Goal: Information Seeking & Learning: Find specific fact

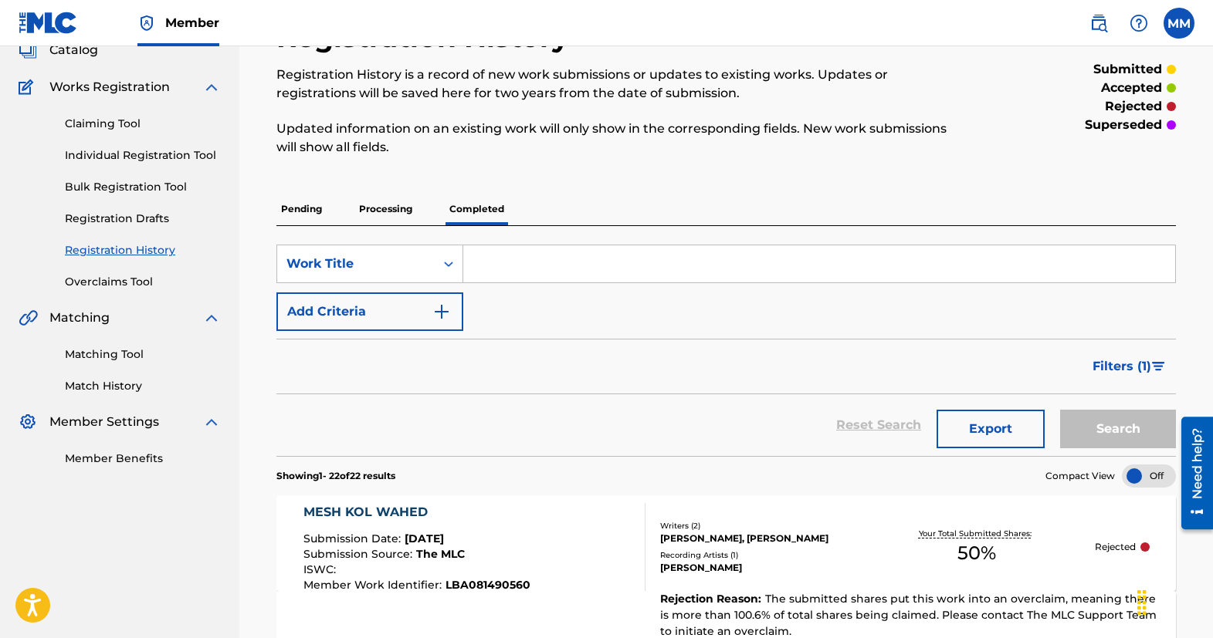
scroll to position [96, 0]
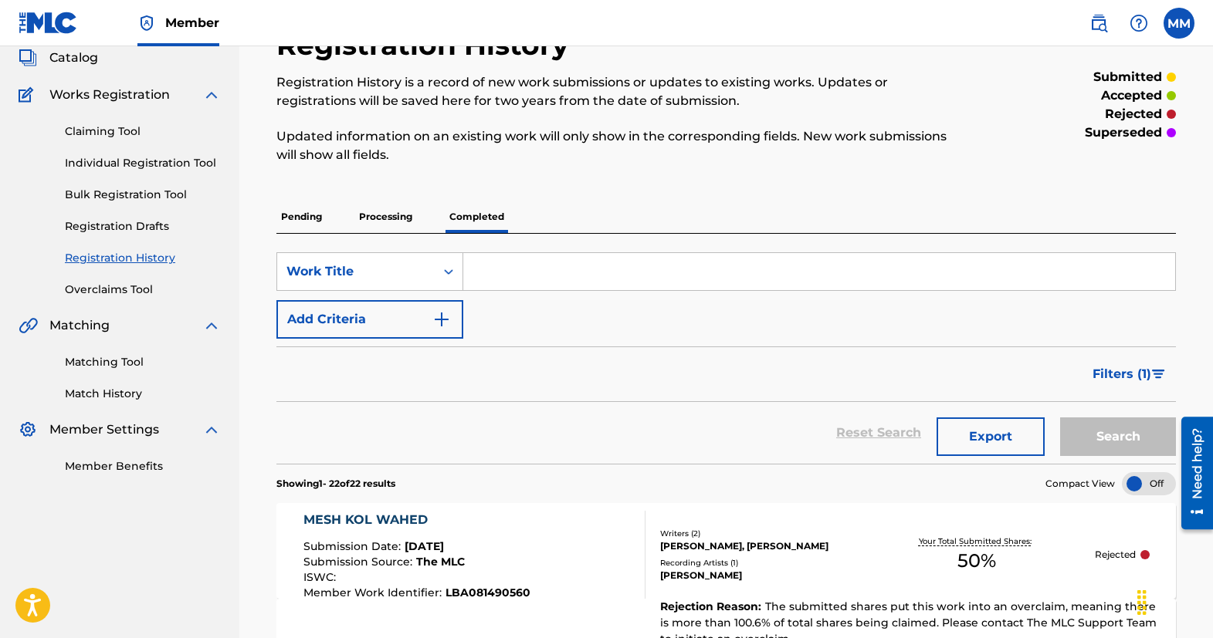
click at [710, 272] on input "Search Form" at bounding box center [819, 271] width 712 height 37
paste input "Ela Demoaak Enta"
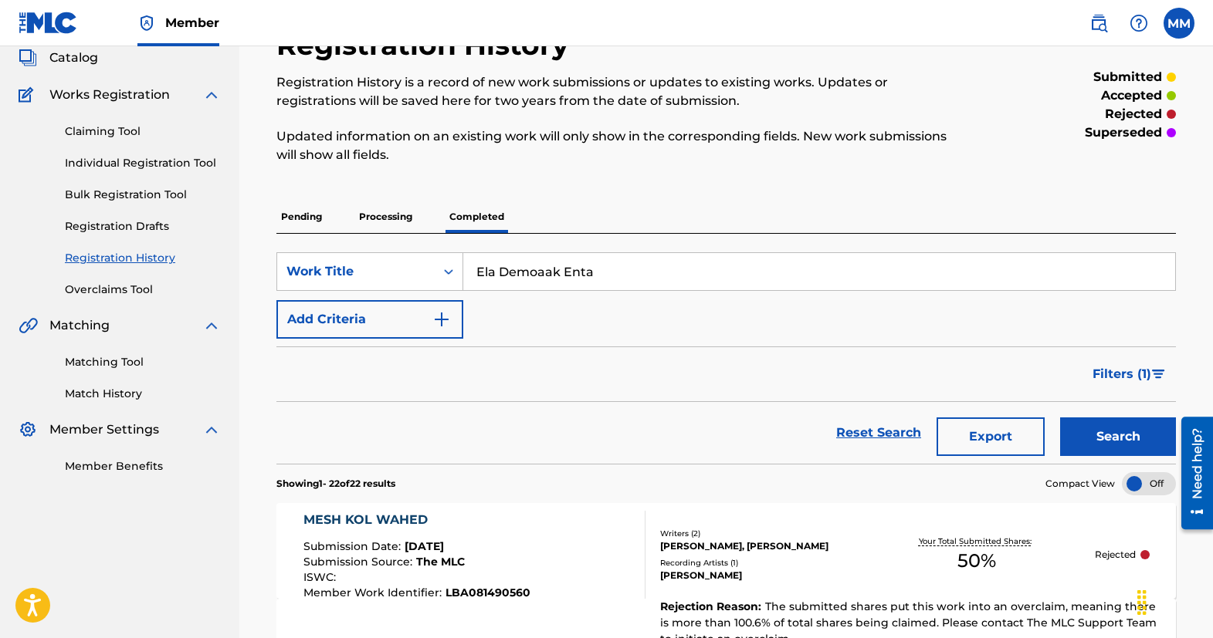
click at [1125, 442] on button "Search" at bounding box center [1118, 437] width 116 height 39
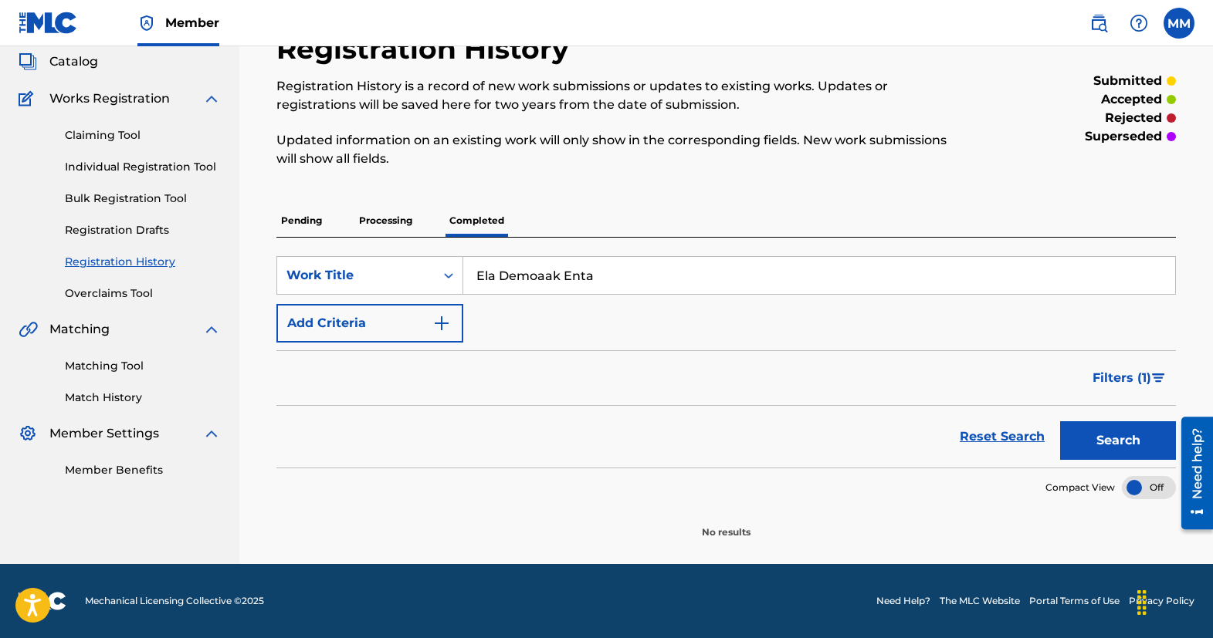
scroll to position [92, 0]
click at [899, 270] on input "Ela Demoaak Enta" at bounding box center [819, 275] width 712 height 37
paste input "Law Shagalony"
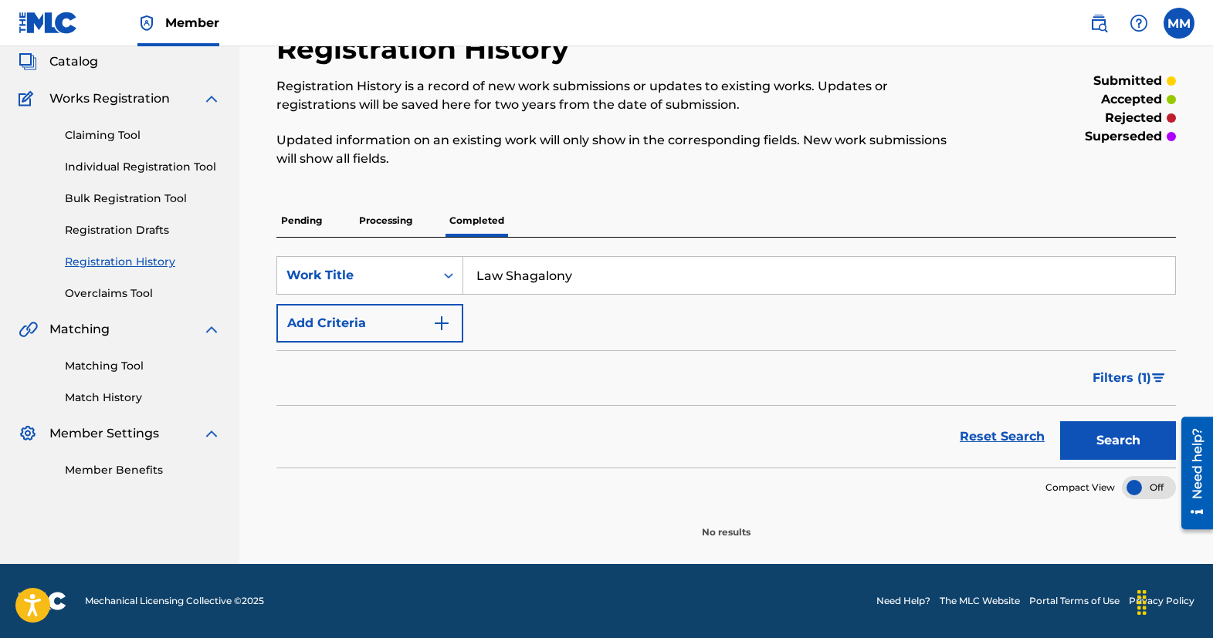
click at [1116, 443] on button "Search" at bounding box center [1118, 441] width 116 height 39
click at [892, 286] on input "Law Shagalony" at bounding box center [819, 275] width 712 height 37
click at [886, 278] on input "Law Shagalony" at bounding box center [819, 275] width 712 height 37
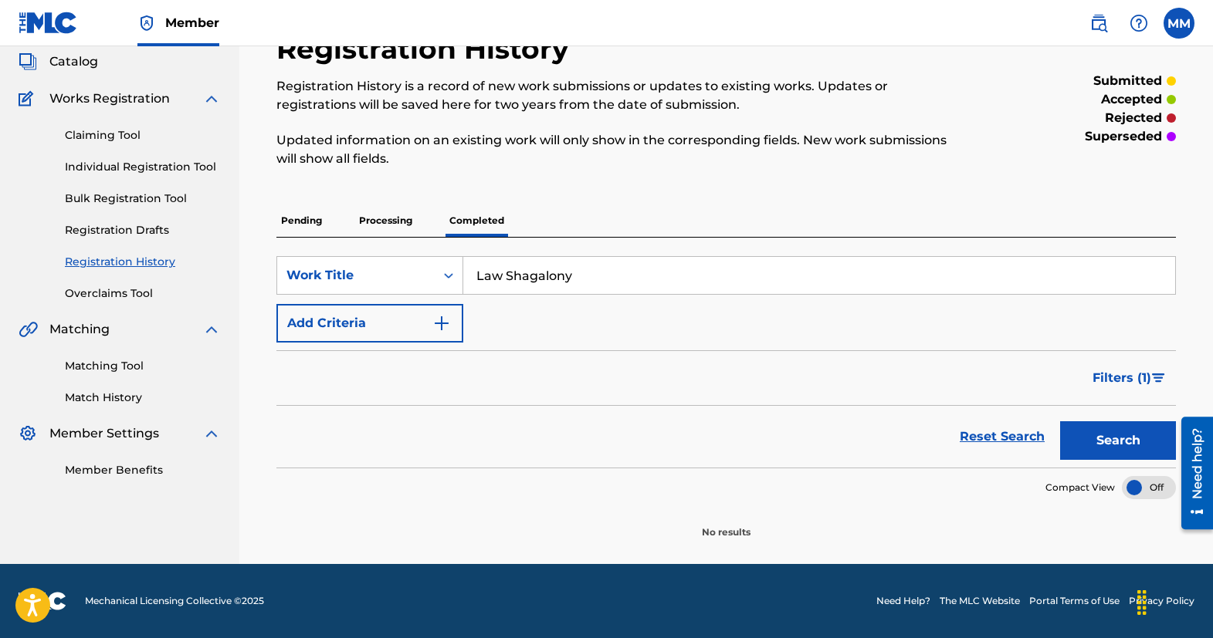
paste input "Motaham"
click at [1096, 437] on button "Search" at bounding box center [1118, 441] width 116 height 39
click at [884, 269] on input "Motaham" at bounding box center [819, 275] width 712 height 37
drag, startPoint x: 884, startPoint y: 269, endPoint x: 629, endPoint y: 239, distance: 256.5
click at [628, 221] on div "Pending Processing Completed" at bounding box center [725, 221] width 899 height 32
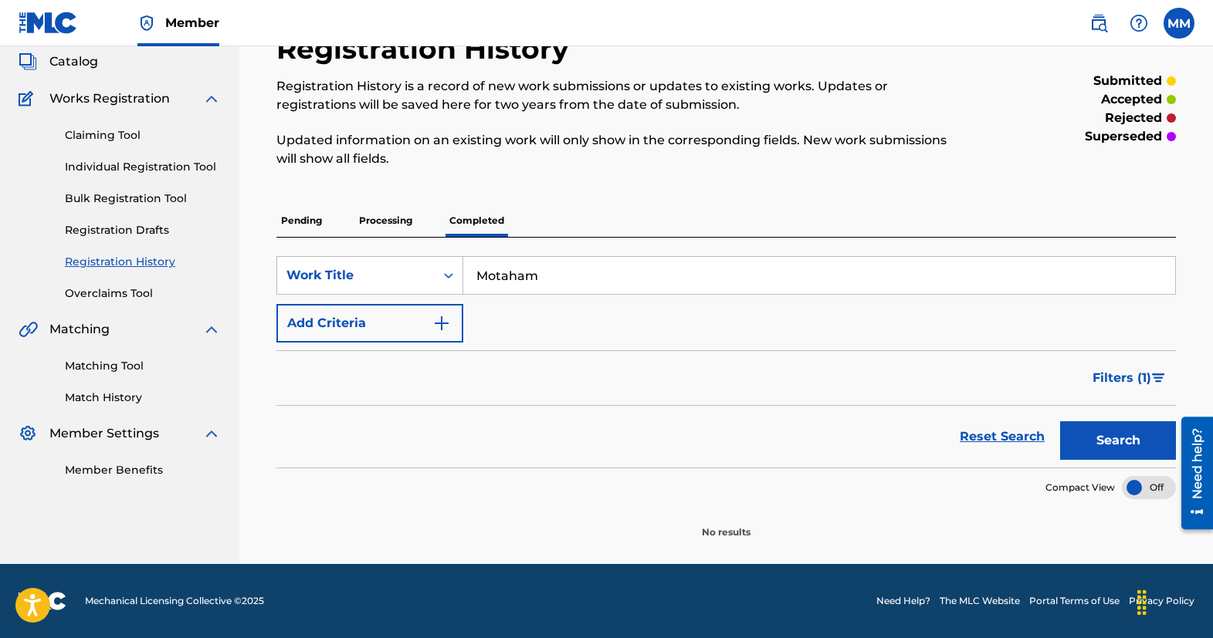
click at [629, 266] on input "Motaham" at bounding box center [819, 275] width 712 height 37
paste input ""Badaaelak Tensani ""
click at [482, 272] on input ""Badaaelak Tensani" at bounding box center [819, 275] width 712 height 37
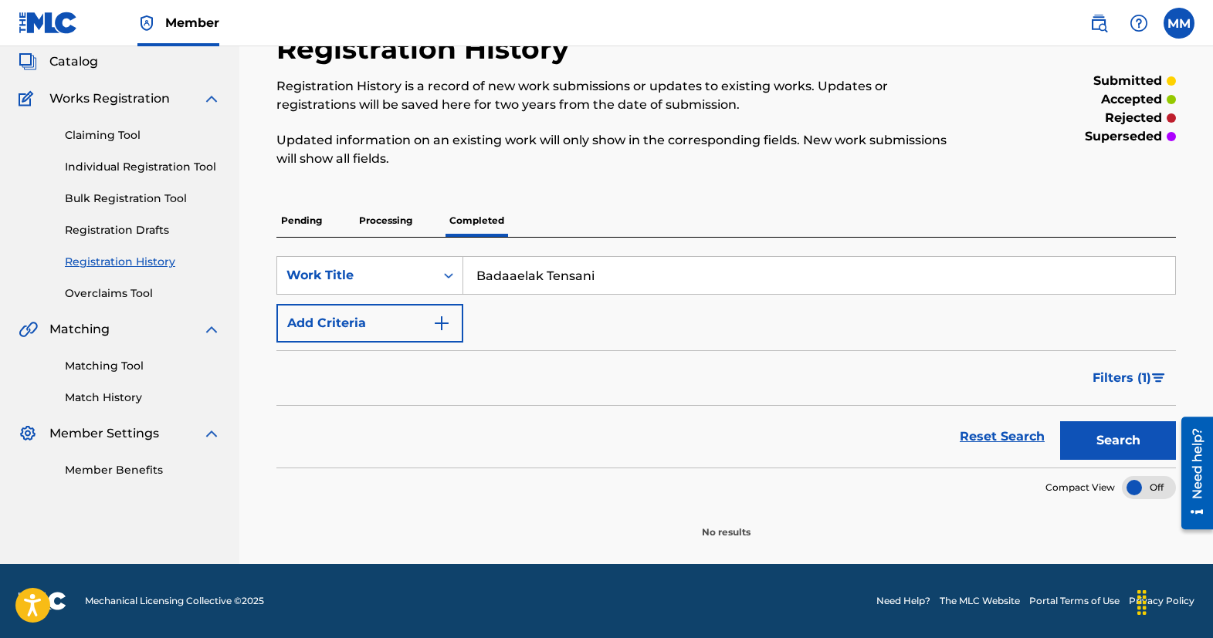
click at [1098, 437] on button "Search" at bounding box center [1118, 441] width 116 height 39
click at [834, 269] on input "Badaaelak Tensani" at bounding box center [819, 275] width 712 height 37
paste input "Teaadary"
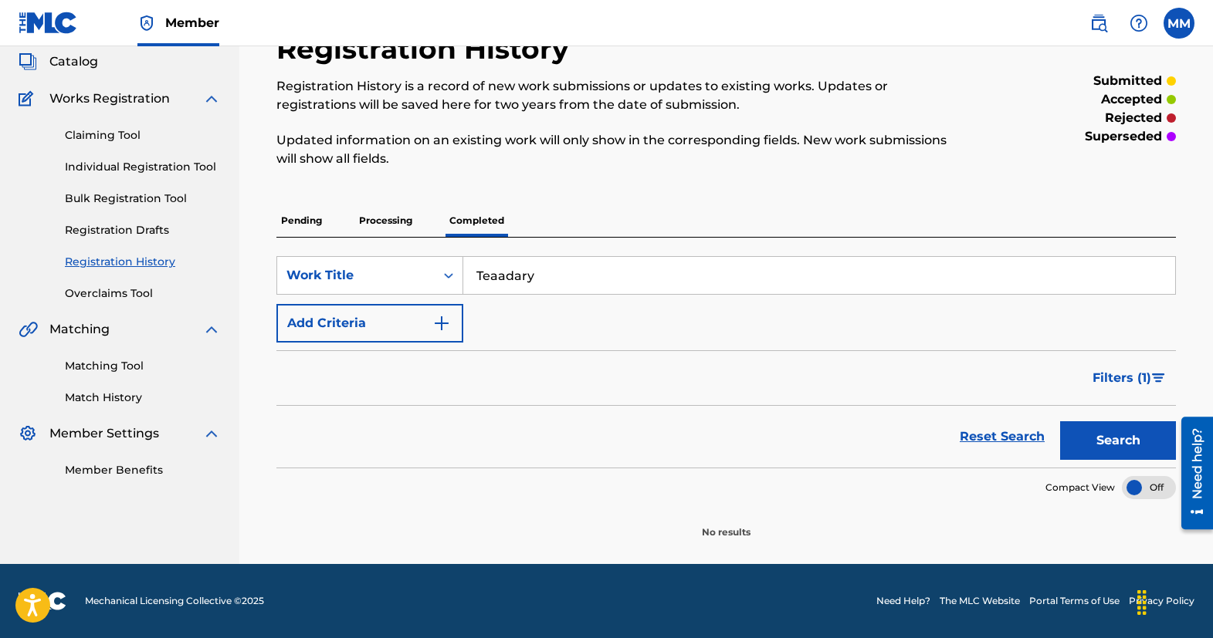
click at [1097, 440] on button "Search" at bounding box center [1118, 441] width 116 height 39
click at [929, 276] on input "Teaadary" at bounding box center [819, 275] width 712 height 37
paste input ""[PERSON_NAME] ""
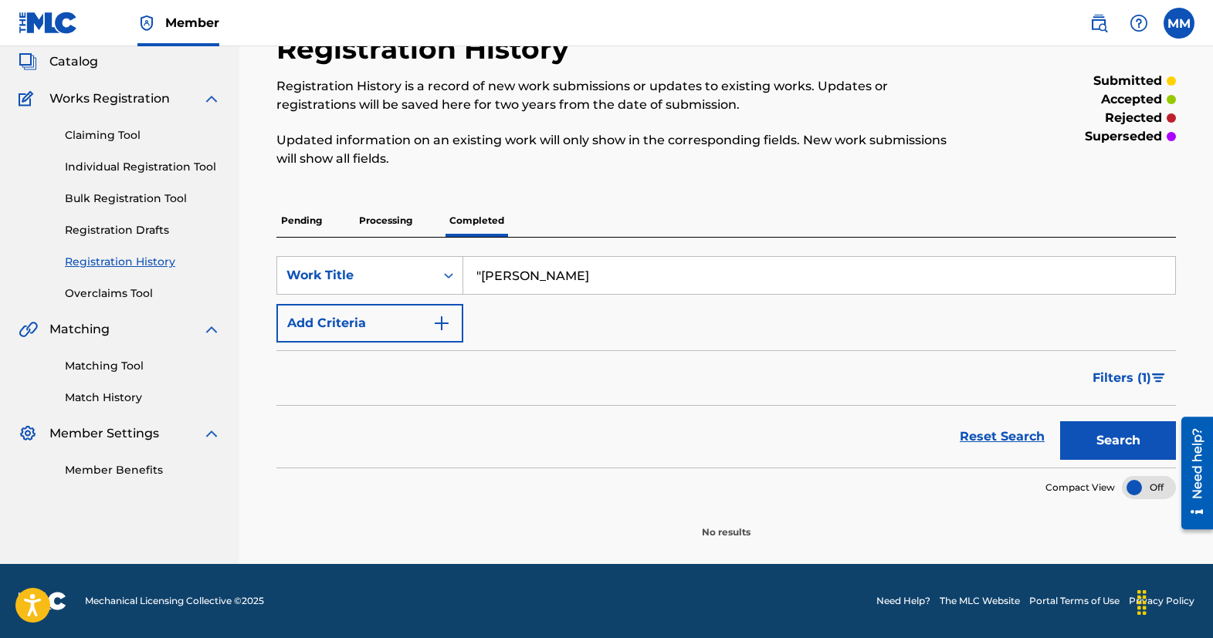
drag, startPoint x: 482, startPoint y: 274, endPoint x: 463, endPoint y: 274, distance: 18.5
click at [463, 274] on input ""[PERSON_NAME]" at bounding box center [819, 275] width 712 height 37
click at [1110, 435] on button "Search" at bounding box center [1118, 441] width 116 height 39
click at [891, 280] on input "[PERSON_NAME]" at bounding box center [819, 275] width 712 height 37
drag, startPoint x: 891, startPoint y: 280, endPoint x: 686, endPoint y: 266, distance: 205.1
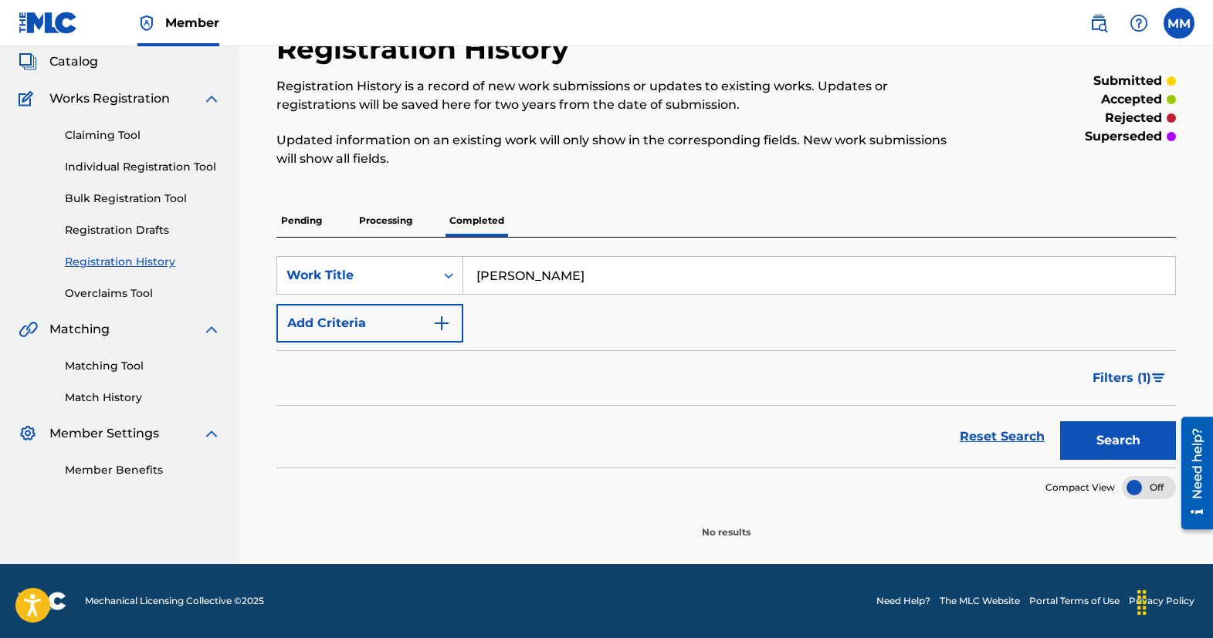
click at [686, 266] on input "[PERSON_NAME]" at bounding box center [819, 275] width 712 height 37
paste input "Hoby El Waheed"
drag, startPoint x: 608, startPoint y: 272, endPoint x: 449, endPoint y: 272, distance: 159.0
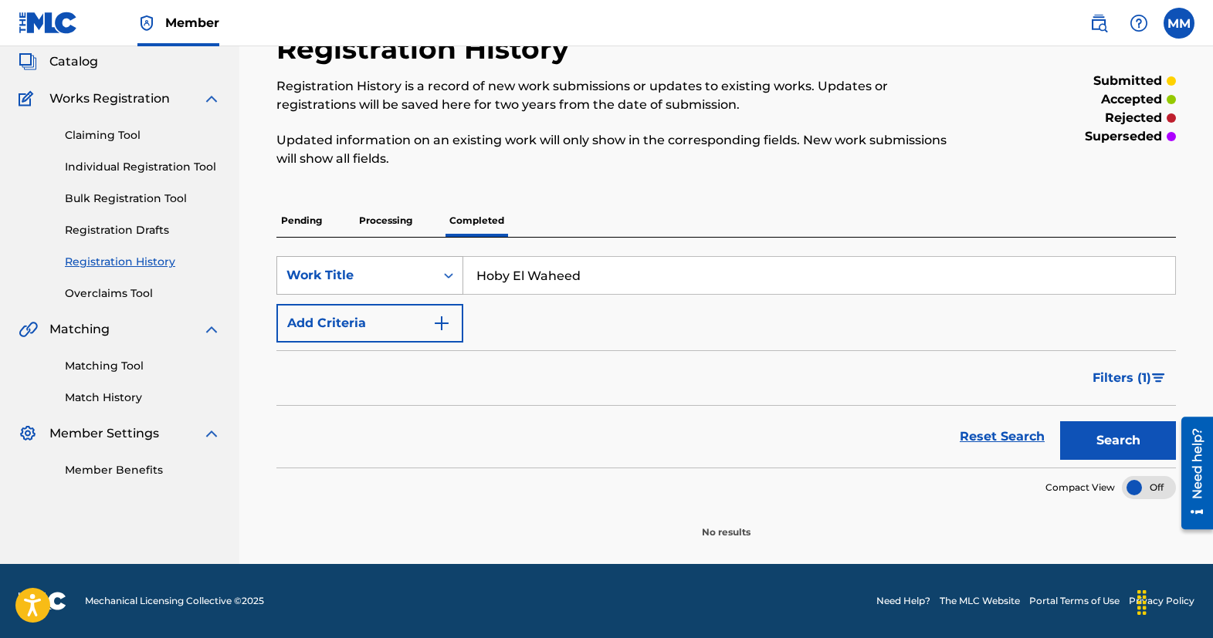
click at [449, 272] on div "SearchWithCriteriab2d70840-2b5d-48f4-901e-5e50450d3397 Work Title [GEOGRAPHIC_D…" at bounding box center [725, 275] width 899 height 39
type input "Hoby El Waheed"
click at [1111, 441] on button "Search" at bounding box center [1118, 441] width 116 height 39
click at [33, 521] on nav "Mazzika Group Summary Catalog Works Registration Claiming Tool Individual Regis…" at bounding box center [119, 259] width 239 height 610
